Goal: Task Accomplishment & Management: Use online tool/utility

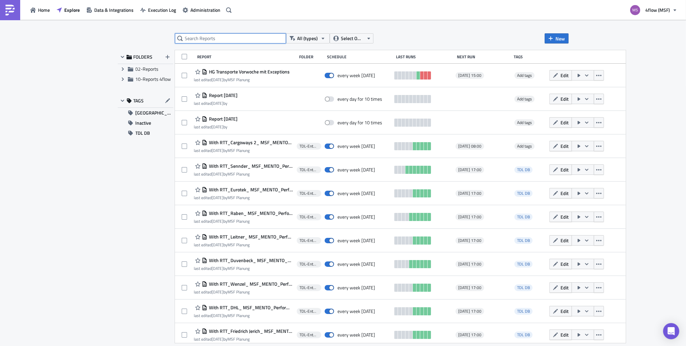
click at [226, 43] on div "All (types) Select Owner New FOLDERS Expand group 02-Reports Expand group 10-Re…" at bounding box center [343, 183] width 458 height 300
type input "tali"
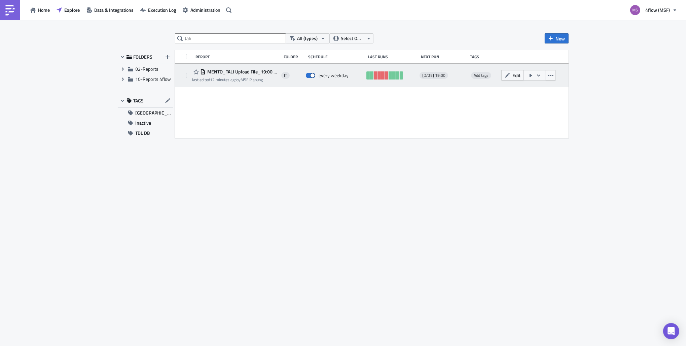
click at [539, 76] on icon "button" at bounding box center [538, 75] width 5 height 5
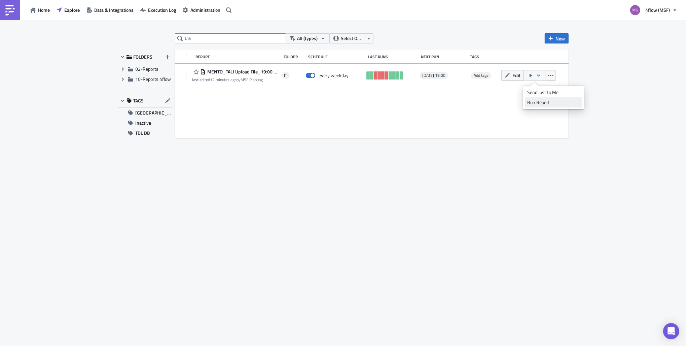
click at [548, 101] on div "Run Report" at bounding box center [553, 102] width 53 height 7
click at [164, 11] on span "Execution Log" at bounding box center [162, 9] width 28 height 7
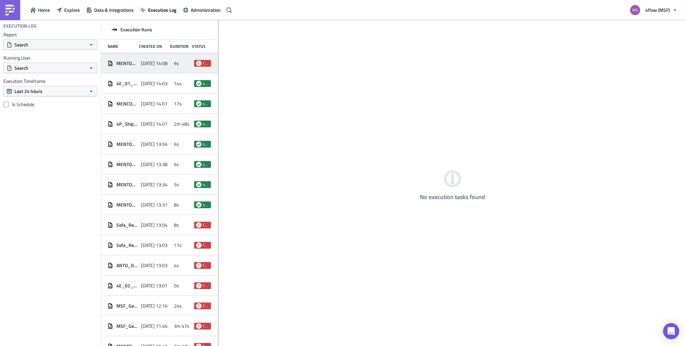
click at [141, 65] on span "[DATE] 14:08" at bounding box center [154, 63] width 27 height 6
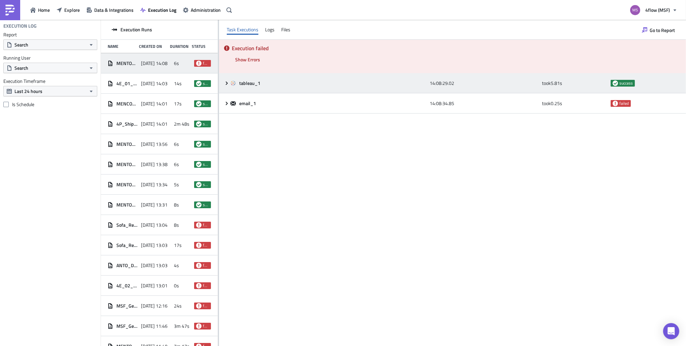
click at [242, 84] on span "tableau_1" at bounding box center [250, 83] width 22 height 6
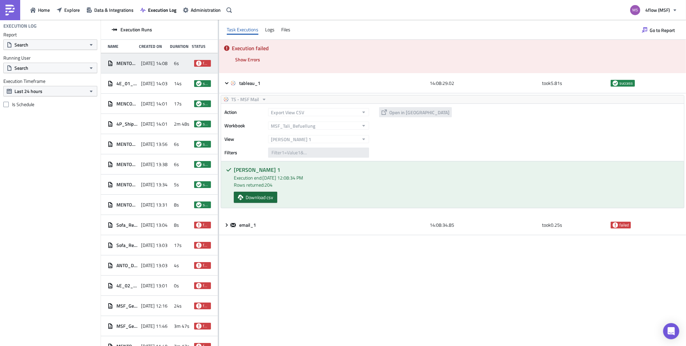
click at [265, 196] on span "Download csv" at bounding box center [260, 197] width 28 height 7
click at [171, 11] on span "Execution Log" at bounding box center [162, 9] width 28 height 7
click at [127, 11] on span "Data & Integrations" at bounding box center [113, 9] width 39 height 7
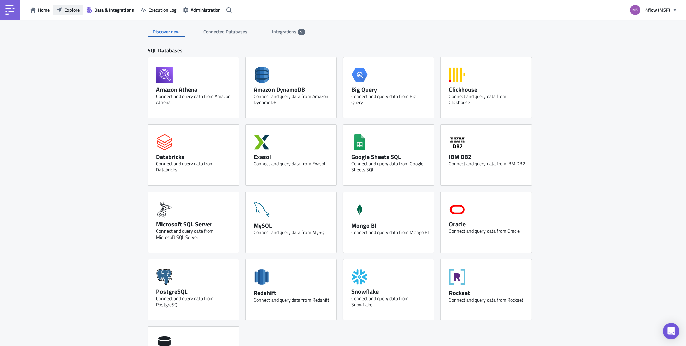
click at [60, 9] on icon "button" at bounding box center [59, 9] width 5 height 5
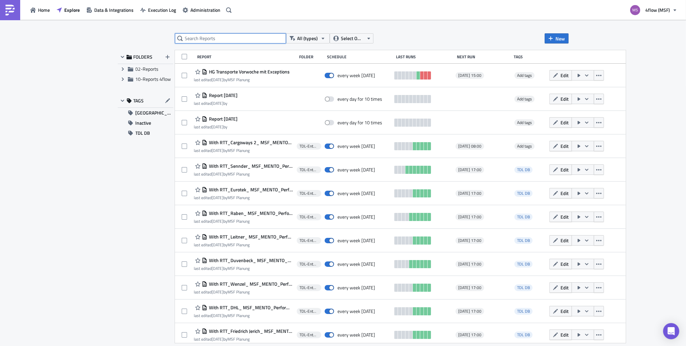
click at [220, 39] on input "text" at bounding box center [230, 38] width 111 height 10
type input "tali"
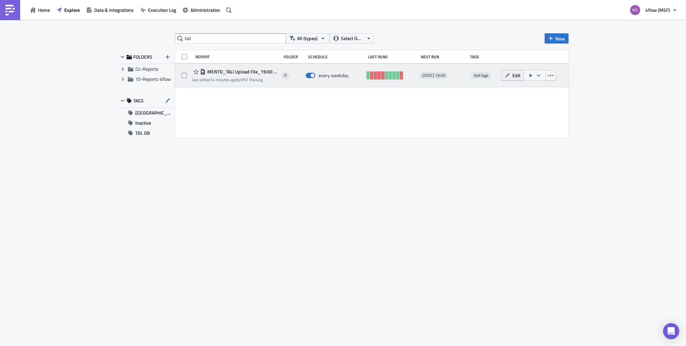
click at [510, 79] on button "Edit" at bounding box center [512, 75] width 23 height 10
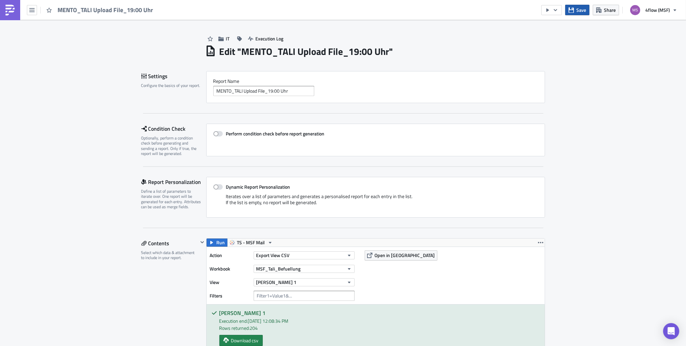
click at [588, 12] on button "Save" at bounding box center [577, 10] width 24 height 10
click at [559, 10] on button "button" at bounding box center [552, 10] width 21 height 10
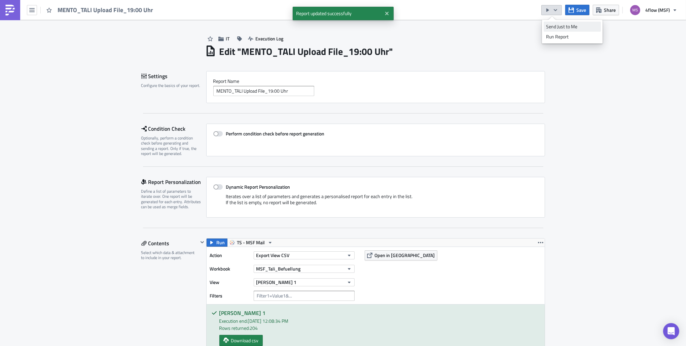
click at [566, 27] on div "Send Just to Me" at bounding box center [572, 26] width 53 height 7
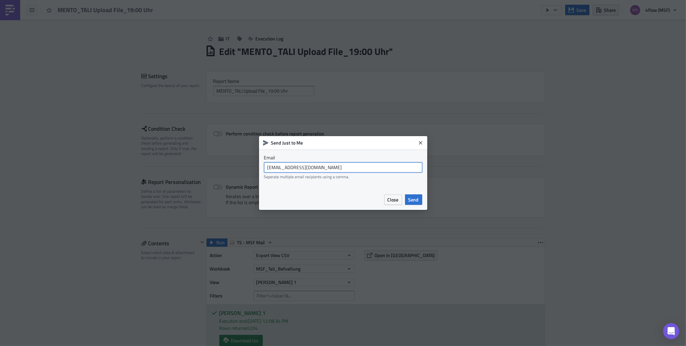
drag, startPoint x: 337, startPoint y: 168, endPoint x: 230, endPoint y: 172, distance: 107.5
click at [230, 172] on div "Send Just to Me Email [EMAIL_ADDRESS][DOMAIN_NAME] Seperate multiple email reci…" at bounding box center [343, 173] width 686 height 346
type input "[EMAIL_ADDRESS][PERSON_NAME][DOMAIN_NAME]"
click at [417, 198] on span "Send" at bounding box center [414, 199] width 10 height 7
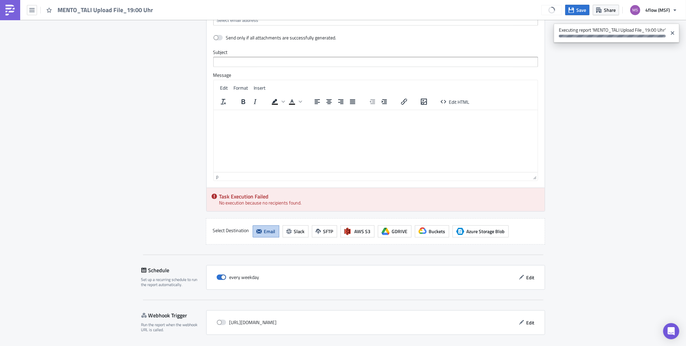
scroll to position [567, 0]
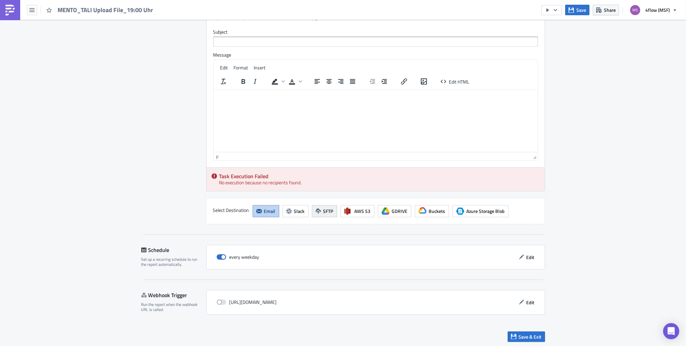
click at [318, 210] on button "SFTP" at bounding box center [324, 211] width 25 height 12
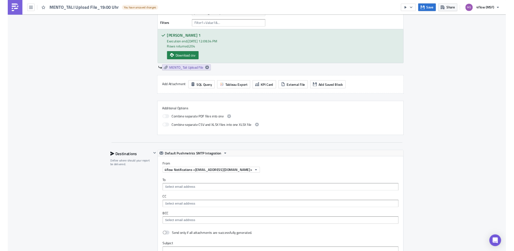
scroll to position [0, 0]
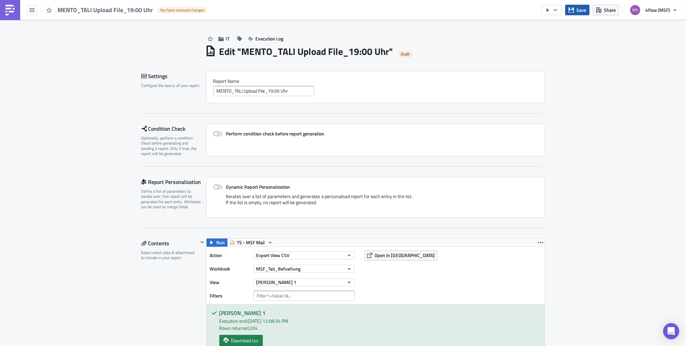
click at [583, 12] on span "Save" at bounding box center [582, 9] width 10 height 7
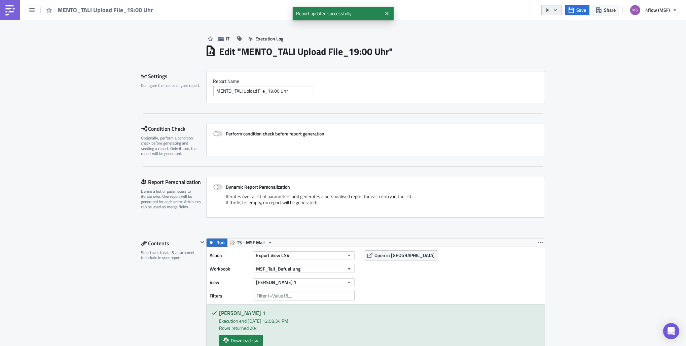
click at [554, 8] on icon "button" at bounding box center [555, 9] width 5 height 5
click at [564, 35] on div "Run Report" at bounding box center [572, 36] width 53 height 7
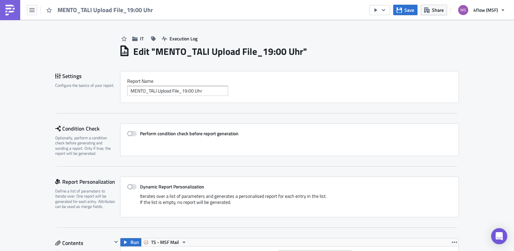
click at [351, 47] on div "Edit " MENTO_TALI Upload File_19:00 Uhr "" at bounding box center [289, 51] width 340 height 14
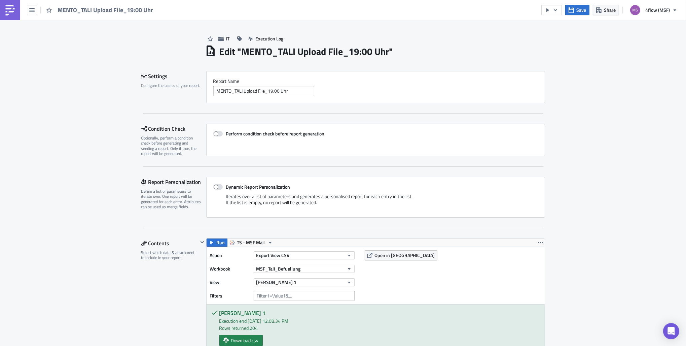
click at [39, 12] on div "MENTO_TALI Upload File_19:00 Uhr" at bounding box center [78, 10] width 157 height 20
click at [36, 9] on button "button" at bounding box center [32, 10] width 10 height 10
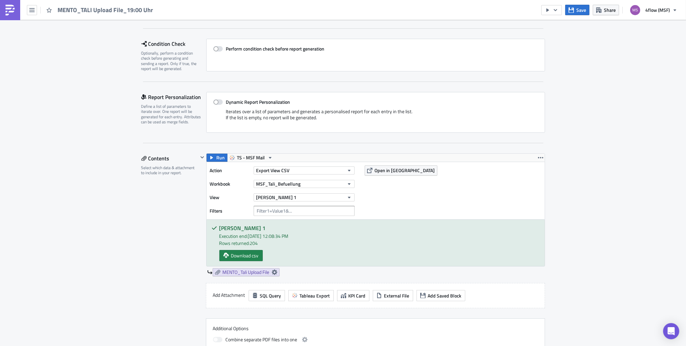
scroll to position [101, 0]
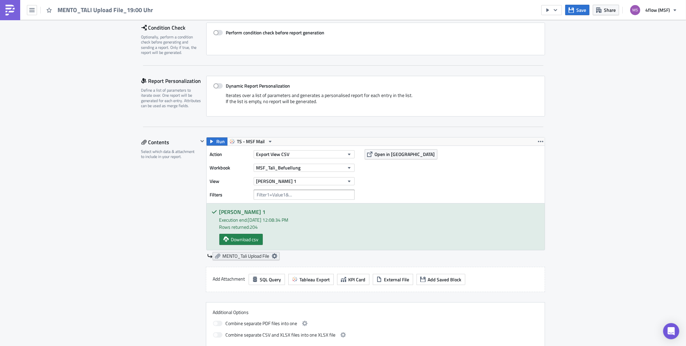
click at [274, 257] on icon at bounding box center [274, 255] width 5 height 5
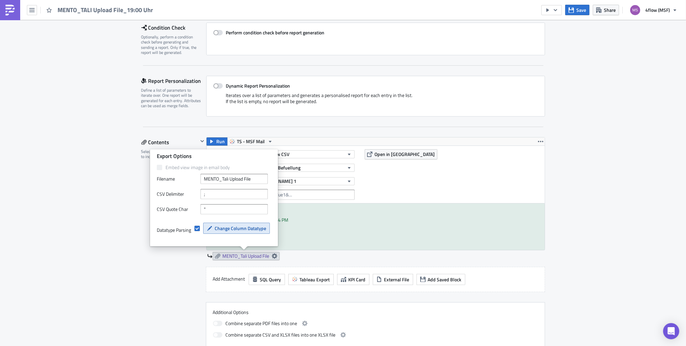
click at [238, 230] on span "Change Column Datatype" at bounding box center [240, 227] width 51 height 7
click at [33, 10] on icon "button" at bounding box center [31, 9] width 5 height 5
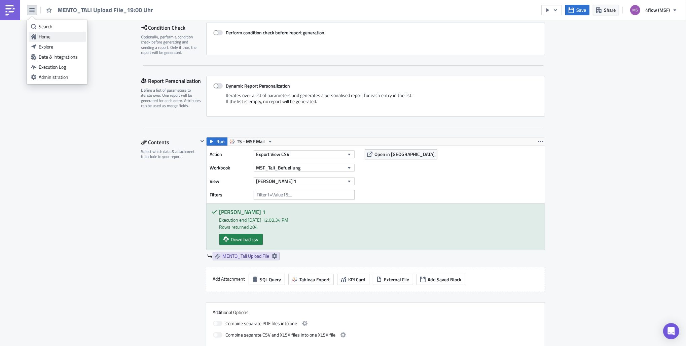
click at [46, 37] on div "Home" at bounding box center [61, 36] width 45 height 7
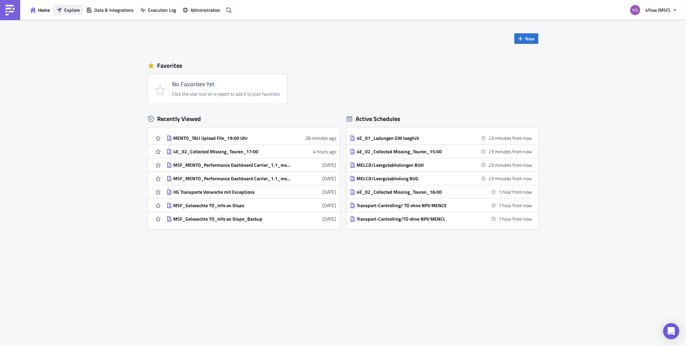
click at [69, 11] on span "Explore" at bounding box center [71, 9] width 15 height 7
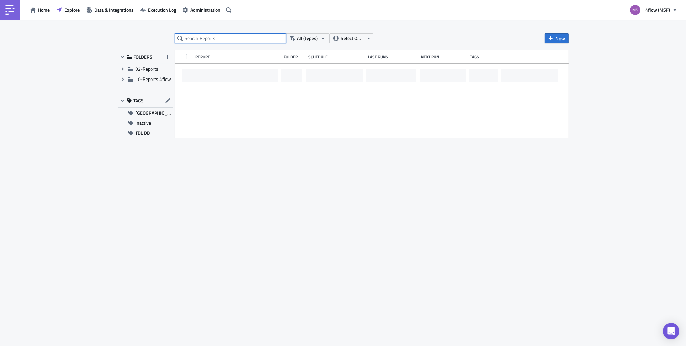
click at [200, 36] on input "text" at bounding box center [230, 38] width 111 height 10
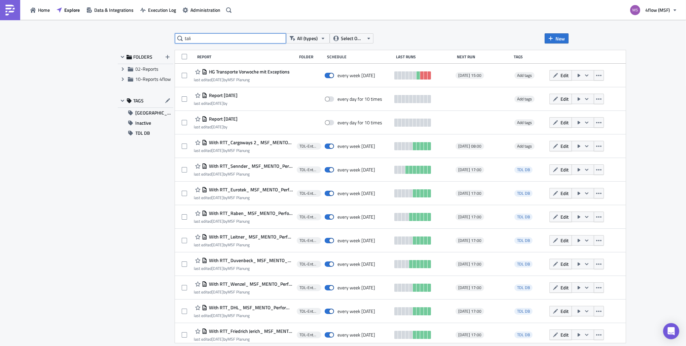
type input "tali"
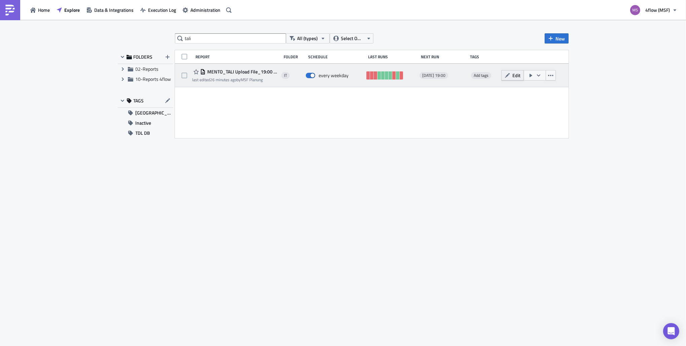
click at [509, 78] on button "Edit" at bounding box center [512, 75] width 23 height 10
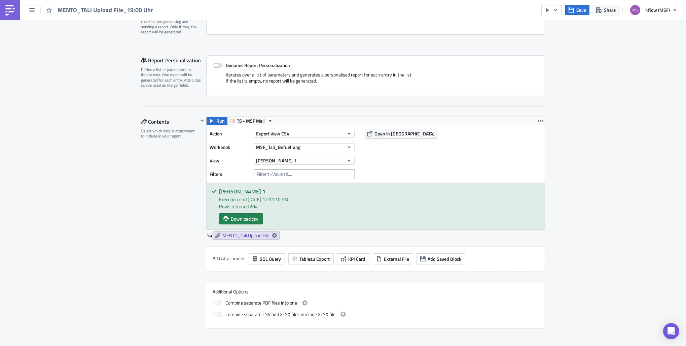
scroll to position [135, 0]
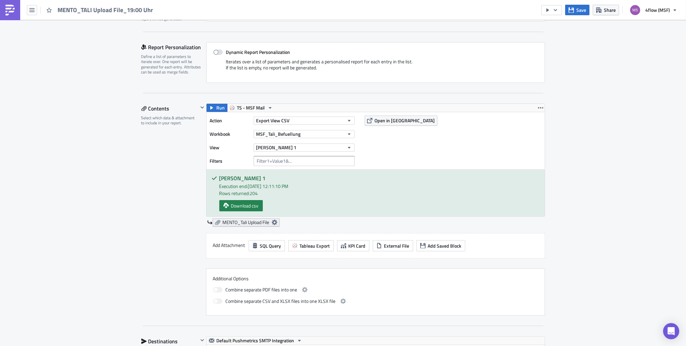
click at [275, 222] on icon at bounding box center [274, 221] width 5 height 5
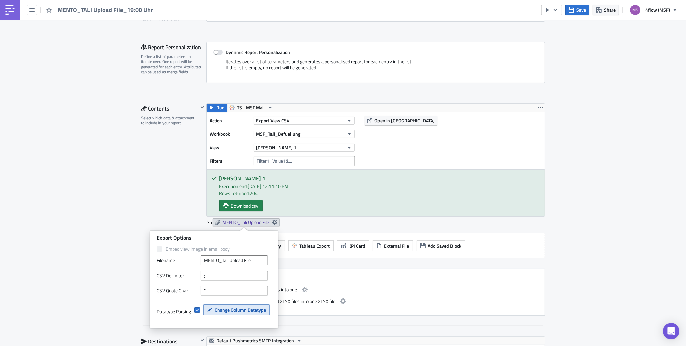
click at [251, 309] on span "Change Column Datatype" at bounding box center [240, 309] width 51 height 7
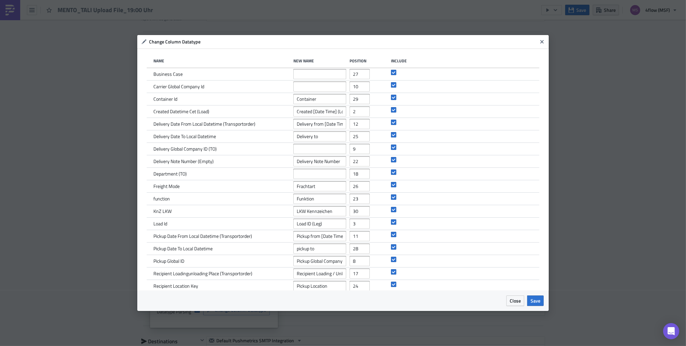
click at [533, 307] on div "Close Save" at bounding box center [343, 300] width 412 height 21
click at [534, 306] on div "Close Save" at bounding box center [343, 300] width 412 height 21
click at [536, 304] on span "Save" at bounding box center [536, 300] width 10 height 7
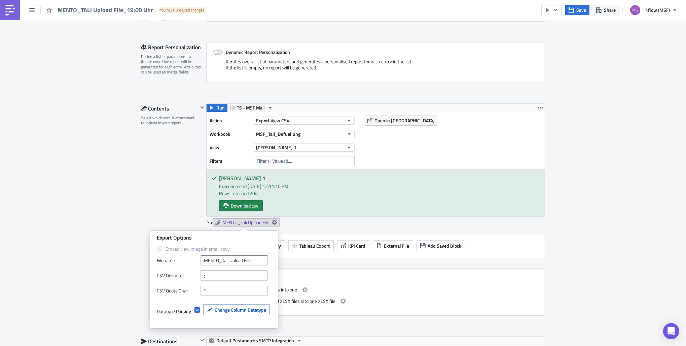
click at [501, 144] on div "Action Export View CSV Workbook MSF_Tali_Befuellung View Blatt 1 Filters Open i…" at bounding box center [376, 140] width 338 height 57
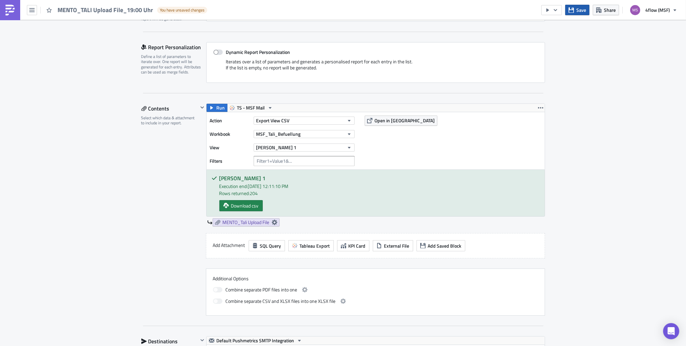
click at [579, 8] on span "Save" at bounding box center [582, 9] width 10 height 7
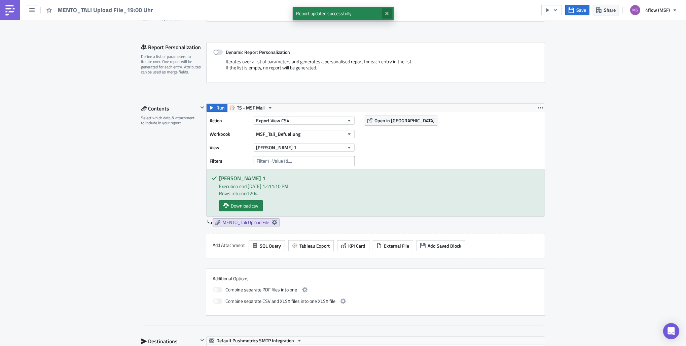
click at [387, 11] on icon "Close" at bounding box center [386, 13] width 5 height 5
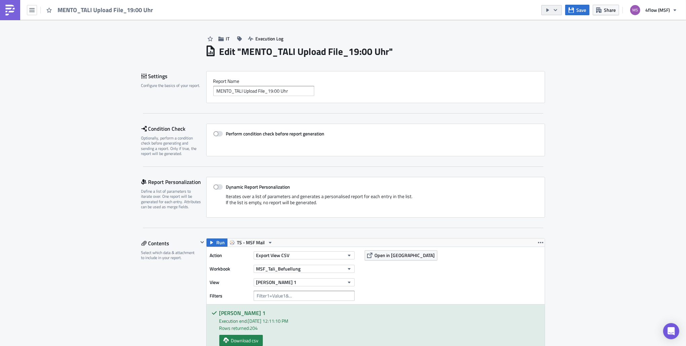
click at [561, 10] on button "button" at bounding box center [552, 10] width 21 height 10
click at [564, 23] on div "Send Just to Me" at bounding box center [572, 26] width 53 height 7
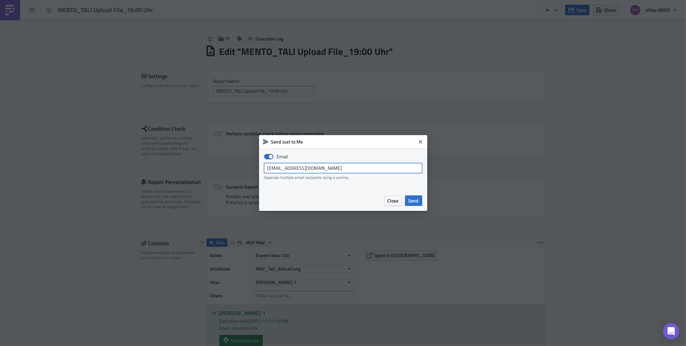
drag, startPoint x: 325, startPoint y: 165, endPoint x: 198, endPoint y: 168, distance: 127.3
click at [198, 168] on div "Send Just to Me Email msf_planning@4flow.com Seperate multiple email recipients…" at bounding box center [343, 173] width 686 height 346
type input "[EMAIL_ADDRESS][PERSON_NAME][DOMAIN_NAME]"
click at [418, 199] on span "Send" at bounding box center [414, 200] width 10 height 7
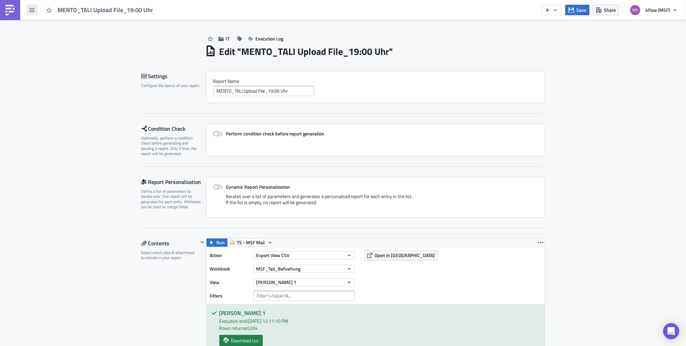
click at [32, 11] on icon "button" at bounding box center [31, 10] width 5 height 4
click at [43, 37] on div "Home" at bounding box center [61, 36] width 45 height 7
